Goal: Use online tool/utility: Utilize a website feature to perform a specific function

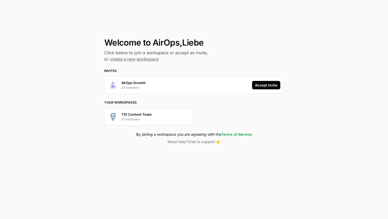
click at [260, 86] on div "Accept Invite" at bounding box center [266, 85] width 22 height 5
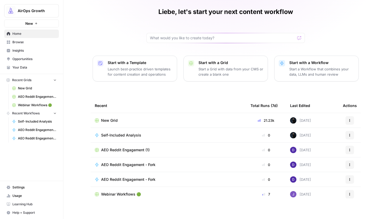
scroll to position [18, 0]
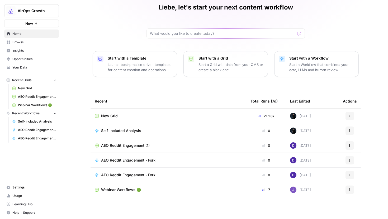
scroll to position [23, 0]
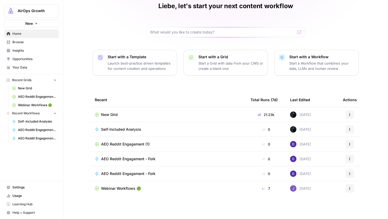
click at [41, 42] on span "Browse" at bounding box center [34, 42] width 44 height 5
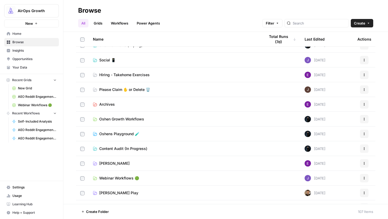
scroll to position [260, 0]
click at [102, 118] on span "Oshen Growth Workflows" at bounding box center [121, 118] width 45 height 5
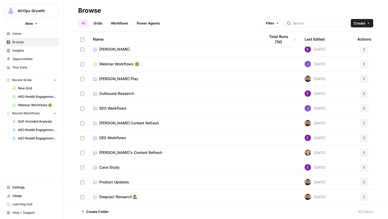
scroll to position [375, 0]
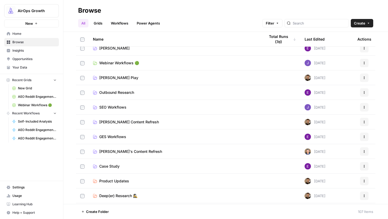
click at [94, 150] on icon at bounding box center [95, 151] width 4 height 3
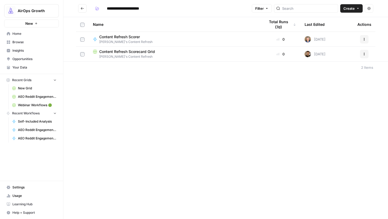
click at [115, 40] on span "Steven's Content Refresh" at bounding box center [125, 42] width 53 height 5
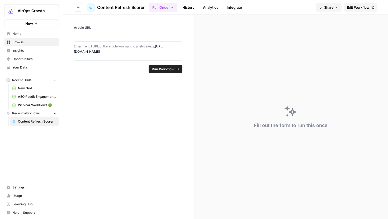
click at [277, 10] on span "Edit Workflow" at bounding box center [358, 7] width 23 height 5
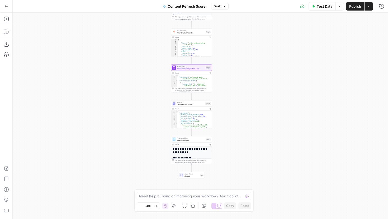
click at [3, 8] on button "Go Back" at bounding box center [7, 7] width 10 height 10
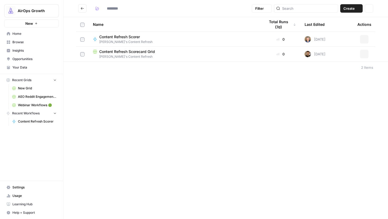
type input "**********"
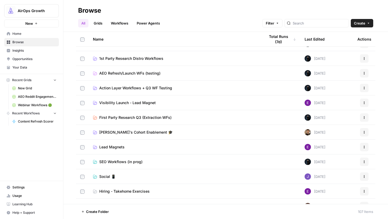
scroll to position [145, 0]
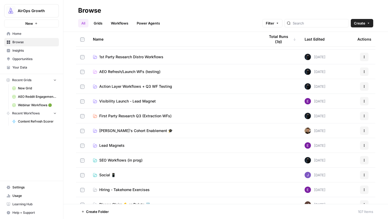
click at [124, 134] on td "Steven's Cohort Enablement 🎓" at bounding box center [175, 131] width 172 height 15
click at [125, 129] on span "Steven's Cohort Enablement 🎓" at bounding box center [135, 130] width 73 height 5
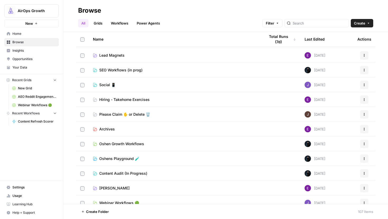
scroll to position [236, 0]
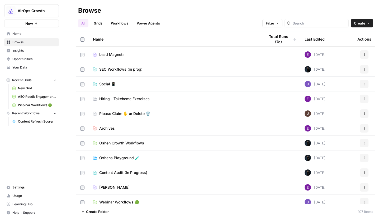
click at [126, 159] on span "Oshens Playground 🧪" at bounding box center [119, 157] width 40 height 5
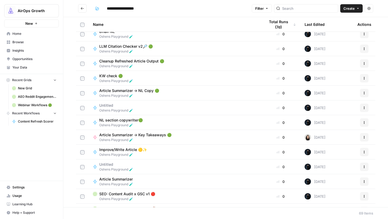
scroll to position [35, 0]
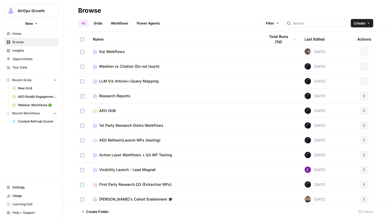
scroll to position [7, 0]
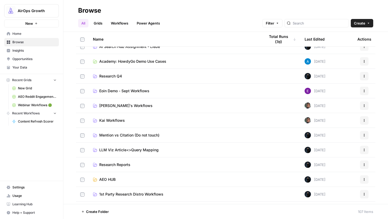
click at [114, 25] on link "Workflows" at bounding box center [120, 23] width 24 height 8
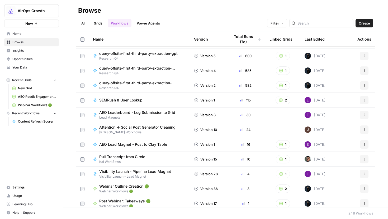
scroll to position [13, 0]
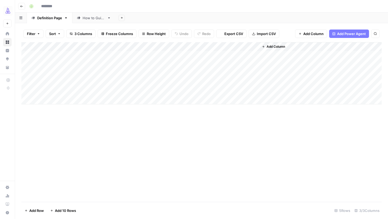
type input "**********"
click at [96, 68] on div "Add Column" at bounding box center [201, 73] width 360 height 62
type textarea "**********"
click at [107, 124] on div "Add Column" at bounding box center [201, 122] width 360 height 160
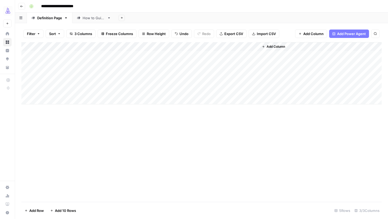
click at [196, 66] on div "Add Column" at bounding box center [201, 73] width 360 height 62
click at [217, 45] on div "Add Column" at bounding box center [201, 73] width 360 height 62
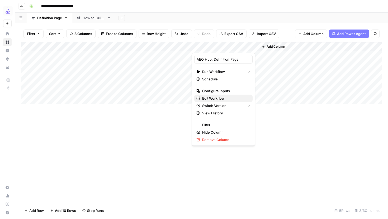
click at [212, 98] on span "Edit Workflow" at bounding box center [225, 98] width 46 height 5
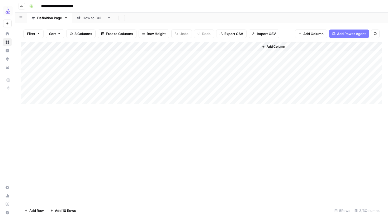
click at [223, 63] on div "Add Column" at bounding box center [201, 73] width 360 height 62
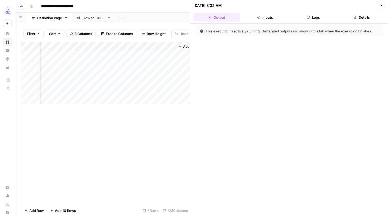
scroll to position [0, 98]
click at [311, 20] on button "Logs" at bounding box center [313, 17] width 46 height 8
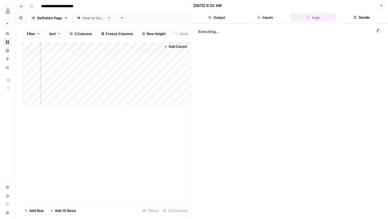
click at [232, 16] on button "Output" at bounding box center [216, 17] width 46 height 8
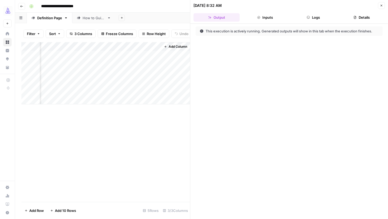
click at [135, 145] on div "Add Column" at bounding box center [105, 122] width 169 height 160
click at [381, 4] on button "Close" at bounding box center [381, 5] width 7 height 7
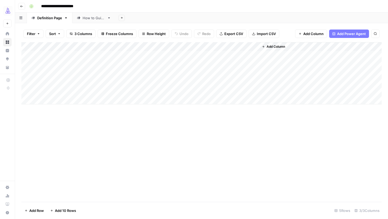
click at [253, 65] on div "Add Column" at bounding box center [201, 73] width 360 height 62
click at [254, 65] on div "Add Column" at bounding box center [201, 73] width 360 height 62
click at [80, 66] on div "Add Column" at bounding box center [201, 73] width 360 height 62
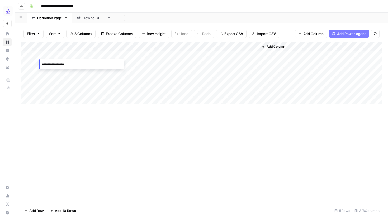
click at [80, 66] on textarea "**********" at bounding box center [82, 64] width 84 height 7
click at [151, 133] on div "Add Column" at bounding box center [201, 122] width 360 height 160
click at [236, 47] on div "Add Column" at bounding box center [201, 73] width 360 height 62
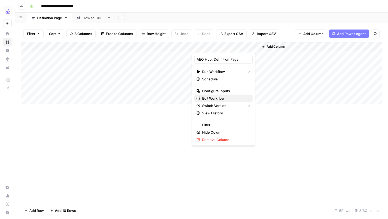
click at [214, 97] on span "Edit Workflow" at bounding box center [225, 98] width 46 height 5
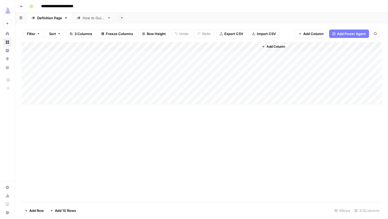
click at [29, 64] on div "Add Column" at bounding box center [201, 73] width 360 height 62
click at [36, 210] on span "Delete 1 Row" at bounding box center [35, 210] width 21 height 5
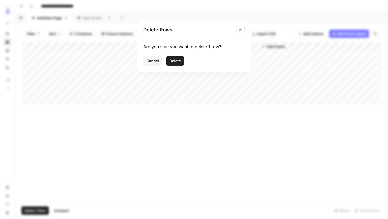
click at [179, 64] on button "Delete" at bounding box center [175, 61] width 18 height 10
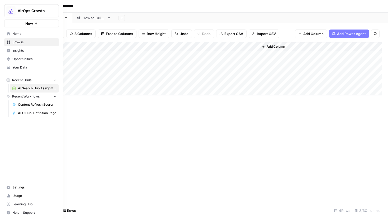
click at [7, 69] on icon at bounding box center [9, 68] width 4 height 4
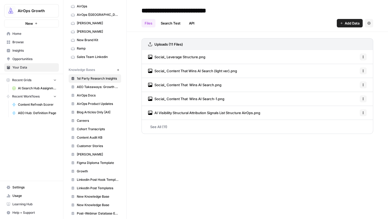
scroll to position [25, 0]
click at [101, 18] on link "AirOps ([GEOGRAPHIC_DATA])" at bounding box center [95, 15] width 53 height 8
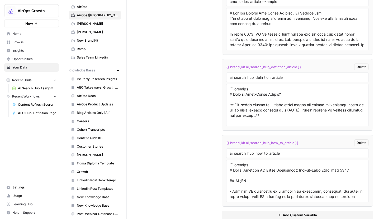
scroll to position [1743, 0]
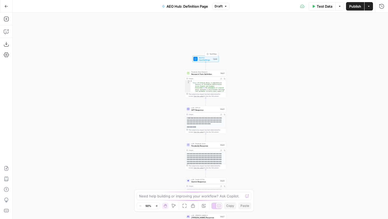
click at [197, 58] on div at bounding box center [195, 59] width 4 height 4
click at [309, 61] on Define "Term to Define" at bounding box center [338, 63] width 84 height 5
click at [305, 69] on div at bounding box center [335, 70] width 97 height 3
click at [307, 65] on Define "Term to Define" at bounding box center [338, 63] width 84 height 5
click at [307, 64] on Define "Term to Define" at bounding box center [338, 63] width 84 height 5
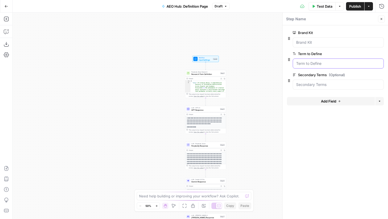
click at [307, 64] on Define "Term to Define" at bounding box center [338, 63] width 84 height 5
click at [304, 63] on Define "Term to Define" at bounding box center [338, 63] width 84 height 5
click at [373, 54] on icon "button" at bounding box center [372, 54] width 3 height 3
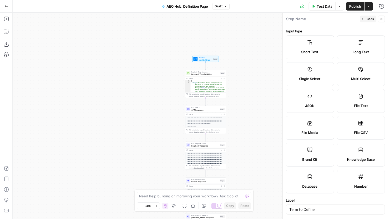
click at [379, 19] on button "Close" at bounding box center [381, 19] width 7 height 7
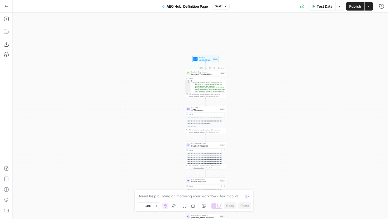
click at [202, 61] on div "Workflow Input Settings Inputs Test Step" at bounding box center [205, 59] width 26 height 6
click at [310, 65] on Define "Term to Define" at bounding box center [338, 63] width 84 height 5
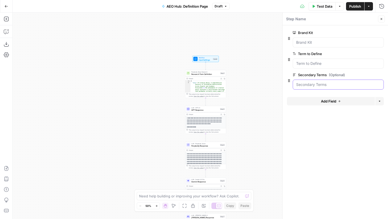
click at [302, 86] on Terms "Secondary Terms (Optional)" at bounding box center [338, 84] width 84 height 5
click at [303, 86] on Terms "Secondary Terms (Optional)" at bounding box center [338, 84] width 84 height 5
click at [316, 44] on Kit "Brand Kit" at bounding box center [338, 42] width 84 height 5
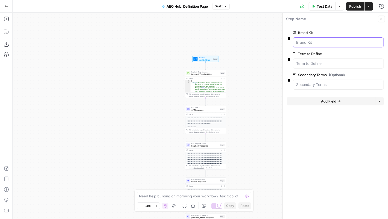
click at [316, 44] on Kit "Brand Kit" at bounding box center [338, 42] width 84 height 5
click at [164, 98] on div "Workflow Input Settings Inputs Perplexity Deep Research Research Term Definitio…" at bounding box center [200, 116] width 375 height 207
click at [382, 17] on button "Close" at bounding box center [381, 19] width 7 height 7
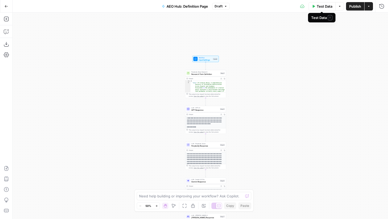
click at [312, 5] on icon "button" at bounding box center [313, 6] width 3 height 3
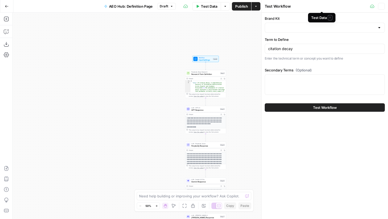
type input "AirOps ([GEOGRAPHIC_DATA])"
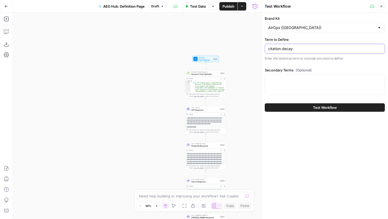
click at [290, 49] on input "citation decay" at bounding box center [324, 48] width 113 height 5
paste input "Topical Authorit"
type input "Topical Authority"
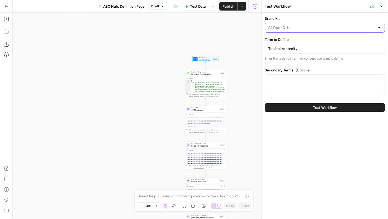
click at [333, 27] on input "Brand Kit" at bounding box center [321, 27] width 107 height 5
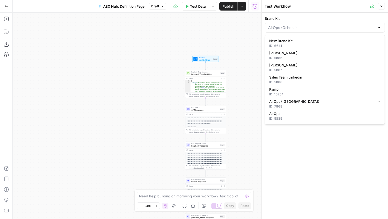
type input "AirOps ([GEOGRAPHIC_DATA])"
click at [259, 129] on div at bounding box center [261, 109] width 5 height 219
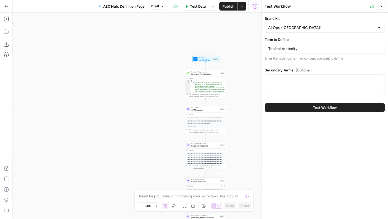
click at [298, 108] on button "Test Workflow" at bounding box center [325, 107] width 120 height 8
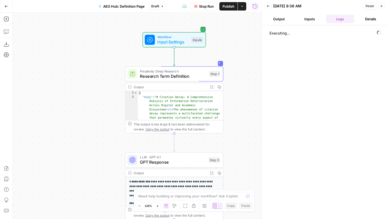
click at [279, 21] on button "Output" at bounding box center [279, 19] width 29 height 8
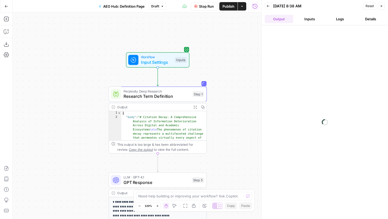
click at [126, 97] on span "Research Term Definition" at bounding box center [157, 96] width 67 height 6
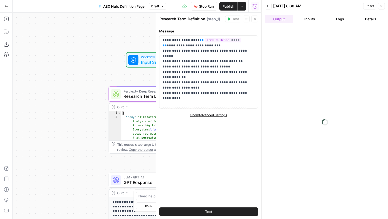
click at [63, 131] on div "Workflow Input Settings Inputs Perplexity Deep Research Research Term Definitio…" at bounding box center [137, 116] width 249 height 207
click at [257, 18] on button "Close" at bounding box center [254, 19] width 7 height 7
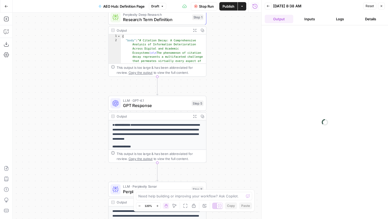
click at [136, 108] on span "GPT Response" at bounding box center [156, 105] width 66 height 6
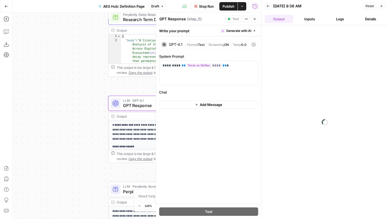
click at [69, 133] on div "Workflow Input Settings Inputs Perplexity Deep Research Research Term Definitio…" at bounding box center [137, 116] width 249 height 207
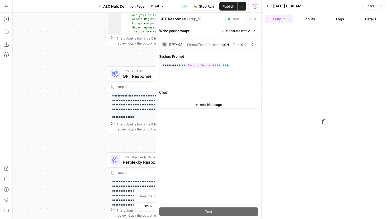
click at [126, 161] on span "Perplexity Response" at bounding box center [156, 162] width 66 height 6
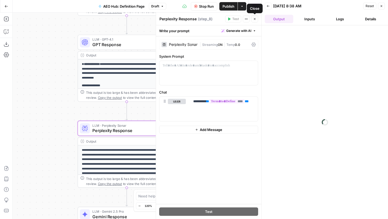
click at [255, 20] on icon "button" at bounding box center [254, 18] width 3 height 3
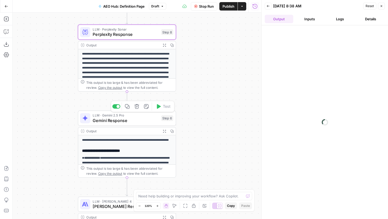
click at [117, 119] on span "Gemini Response" at bounding box center [126, 120] width 66 height 6
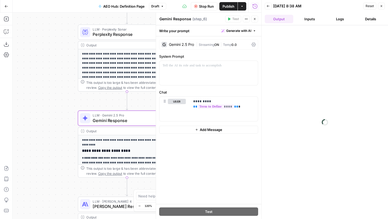
click at [62, 152] on div "Workflow Input Settings Inputs Perplexity Deep Research Research Term Definitio…" at bounding box center [137, 116] width 249 height 207
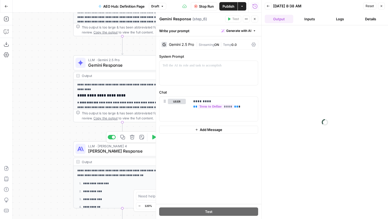
click at [113, 155] on div "LLM · [PERSON_NAME] 4 [PERSON_NAME] Response Step 7 Copy step Delete step Add N…" at bounding box center [122, 148] width 98 height 15
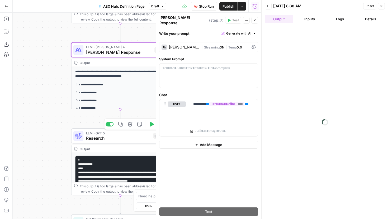
click at [101, 137] on span "Research" at bounding box center [118, 138] width 65 height 6
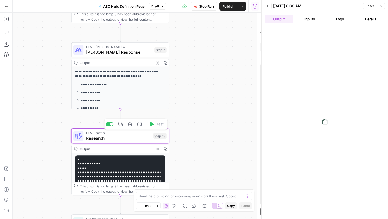
type textarea "Research"
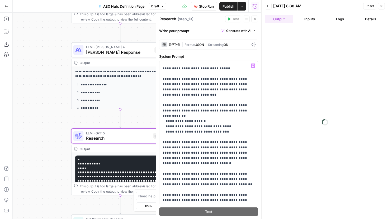
scroll to position [221, 0]
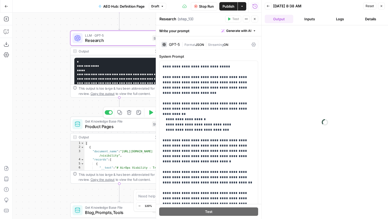
click at [107, 125] on span "Product Pages" at bounding box center [117, 127] width 64 height 6
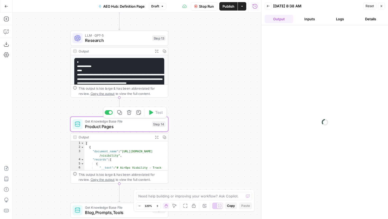
type input "Product/Solution/Use-Case Pages"
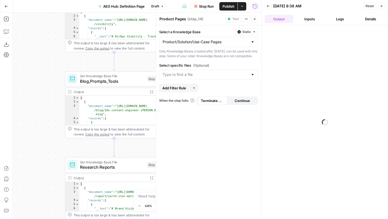
click at [104, 83] on span "Blog,Prompts,Tools" at bounding box center [112, 81] width 65 height 6
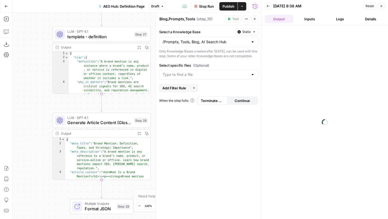
click at [79, 120] on span "Generate Article Content (Glossary Definition)" at bounding box center [99, 123] width 64 height 6
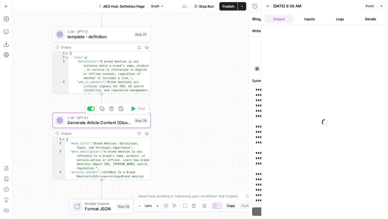
type textarea "Generate Article Content (Glossary Definition)"
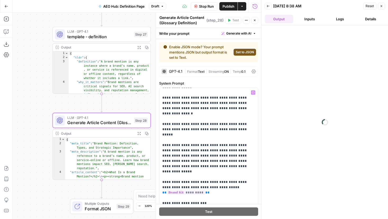
scroll to position [29, 0]
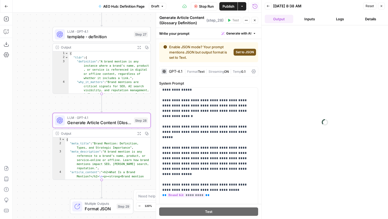
click at [257, 20] on button "Close" at bounding box center [254, 20] width 7 height 7
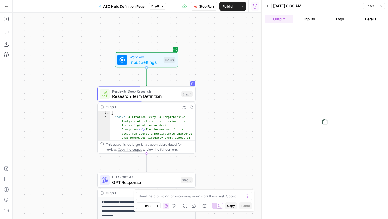
click at [146, 149] on div "This output is too large & has been abbreviated for review. Copy the output to …" at bounding box center [149, 147] width 87 height 10
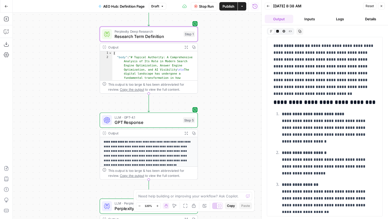
click at [154, 121] on span "GPT Response" at bounding box center [148, 122] width 66 height 6
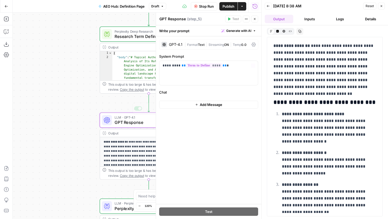
click at [102, 140] on div "**********" at bounding box center [149, 198] width 98 height 122
click at [111, 172] on div "This output is too large & has been abbreviated for review. Copy the output to …" at bounding box center [151, 173] width 87 height 10
click at [57, 159] on div "Workflow Input Settings Inputs Perplexity Deep Research Research Term Definitio…" at bounding box center [137, 116] width 249 height 207
click at [254, 20] on icon "button" at bounding box center [254, 18] width 3 height 3
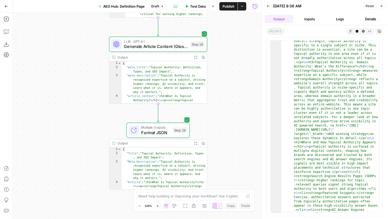
scroll to position [0, 0]
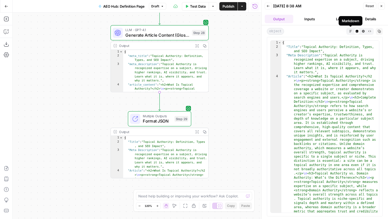
click at [350, 31] on icon "button" at bounding box center [350, 31] width 2 height 2
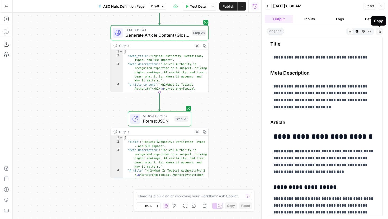
click at [378, 32] on icon "button" at bounding box center [379, 31] width 3 height 3
click at [379, 32] on icon "button" at bounding box center [379, 31] width 3 height 3
click at [270, 44] on span "Title" at bounding box center [324, 43] width 109 height 7
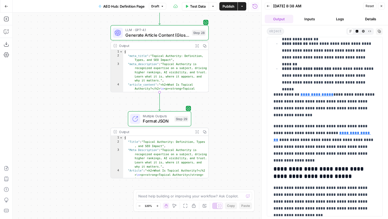
scroll to position [1081, 0]
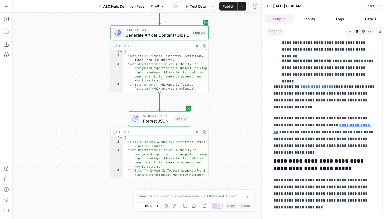
drag, startPoint x: 270, startPoint y: 44, endPoint x: 378, endPoint y: 219, distance: 205.8
click at [378, 219] on div "**********" at bounding box center [325, 122] width 126 height 194
copy div "**********"
click at [4, 7] on icon "button" at bounding box center [6, 6] width 4 height 4
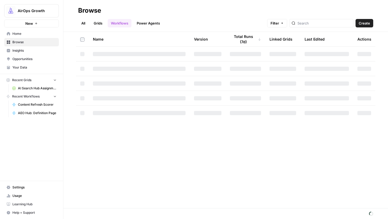
click at [26, 65] on span "Your Data" at bounding box center [34, 67] width 44 height 5
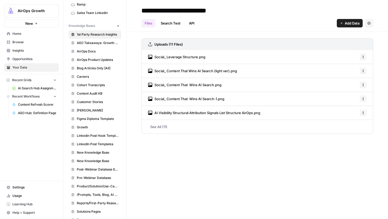
scroll to position [69, 0]
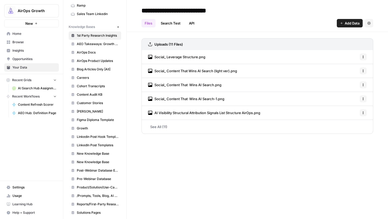
click at [105, 70] on span "Blog Articles Only [All]" at bounding box center [98, 69] width 42 height 5
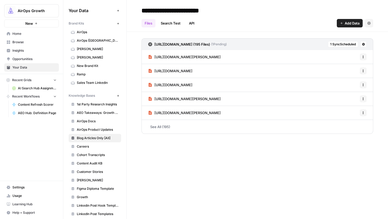
scroll to position [2, 0]
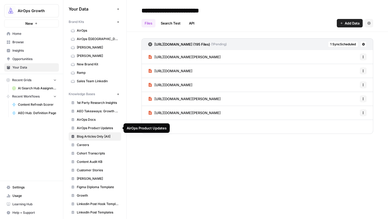
click at [92, 120] on span "AirOps Docs" at bounding box center [98, 119] width 42 height 5
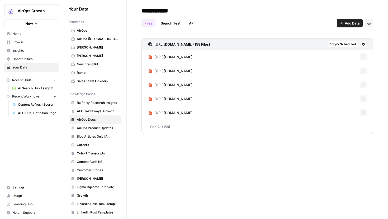
click at [109, 113] on span "AEO Takeaways: Growth Leader Series" at bounding box center [98, 111] width 42 height 5
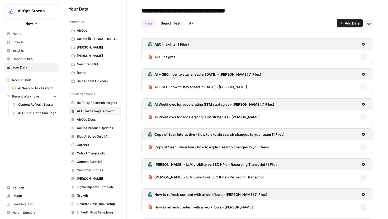
click at [178, 26] on link "Search Test" at bounding box center [171, 23] width 26 height 8
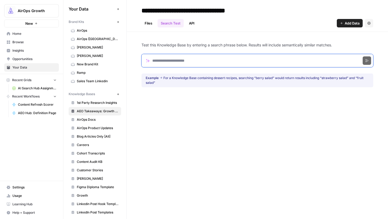
click at [164, 59] on input "Search phrase" at bounding box center [257, 60] width 232 height 13
paste input "**********"
type input "**********"
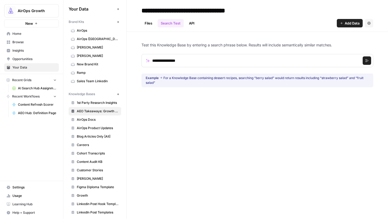
click at [367, 60] on icon "submit" at bounding box center [366, 60] width 3 height 3
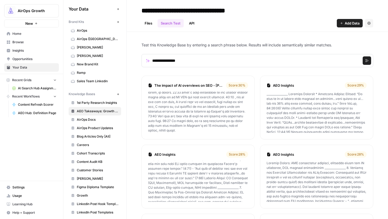
click at [184, 100] on p at bounding box center [198, 112] width 100 height 41
click at [212, 86] on link "The impact of AI overviews on SEO - [PERSON_NAME]" at bounding box center [188, 85] width 69 height 5
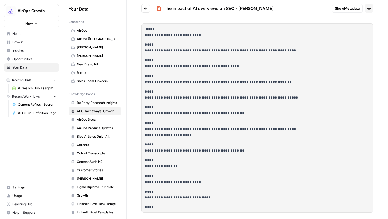
click at [143, 7] on button "Go back" at bounding box center [145, 8] width 8 height 8
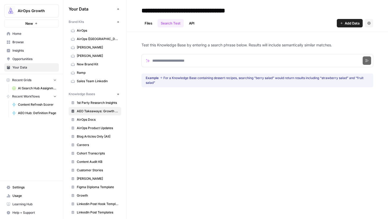
scroll to position [12, 0]
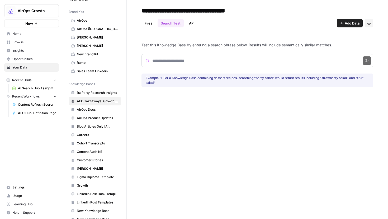
click at [86, 112] on span "AirOps Docs" at bounding box center [98, 109] width 42 height 5
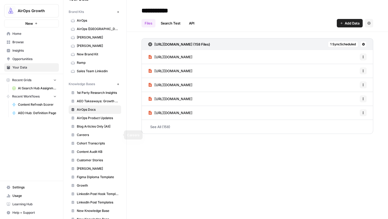
click at [86, 127] on span "Blog Articles Only [All]" at bounding box center [98, 126] width 42 height 5
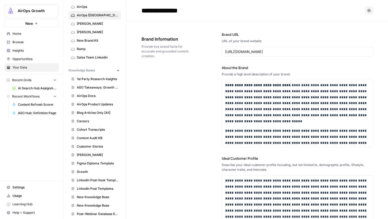
scroll to position [1743, 0]
